Goal: Check status: Check status

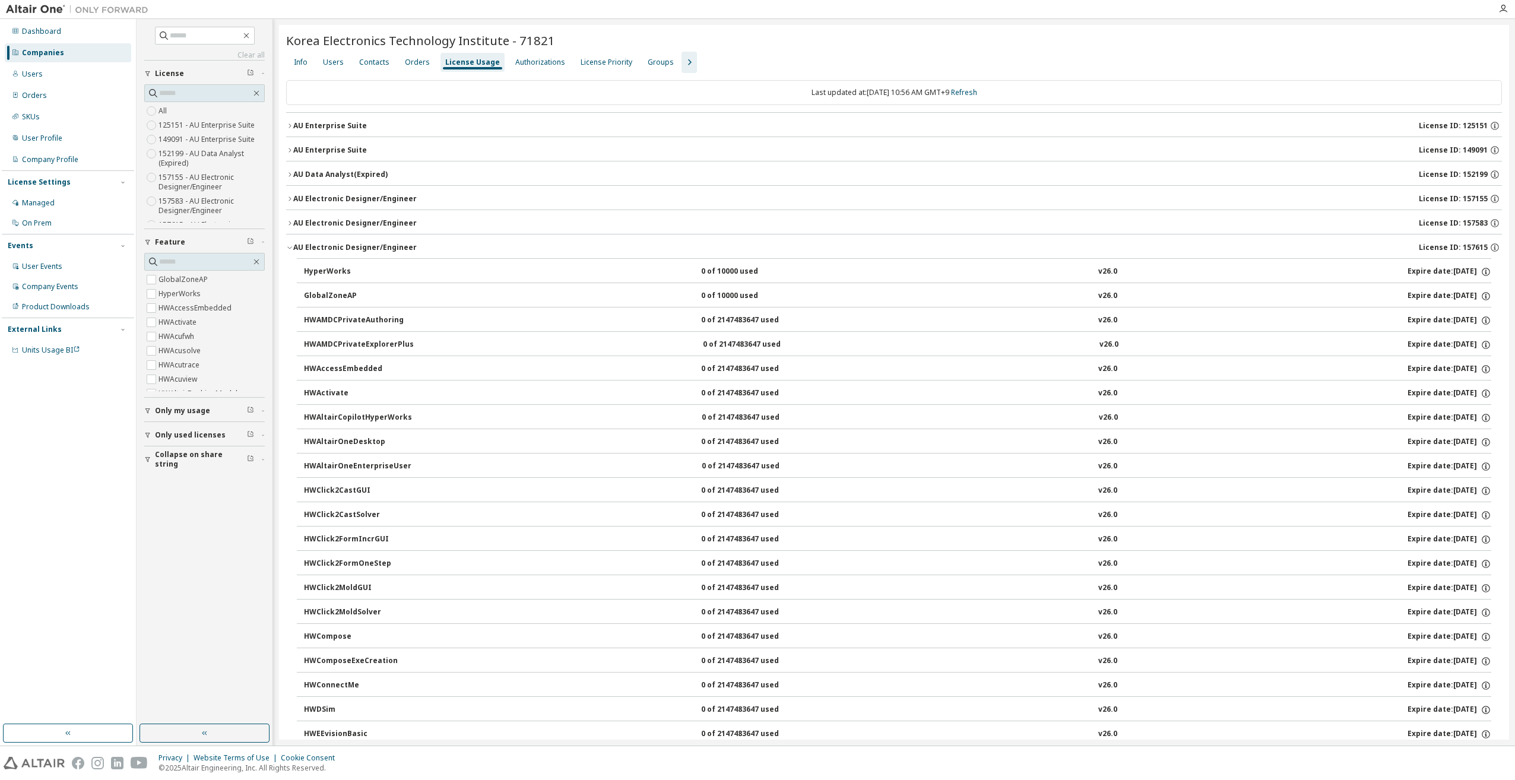
click at [291, 222] on icon "button" at bounding box center [289, 223] width 7 height 7
click at [291, 221] on icon "button" at bounding box center [289, 223] width 7 height 7
click at [291, 222] on icon "button" at bounding box center [290, 223] width 2 height 4
click at [327, 220] on div "AU Electronic Designer/Engineer" at bounding box center [354, 222] width 123 height 9
click at [290, 223] on icon "button" at bounding box center [289, 223] width 7 height 7
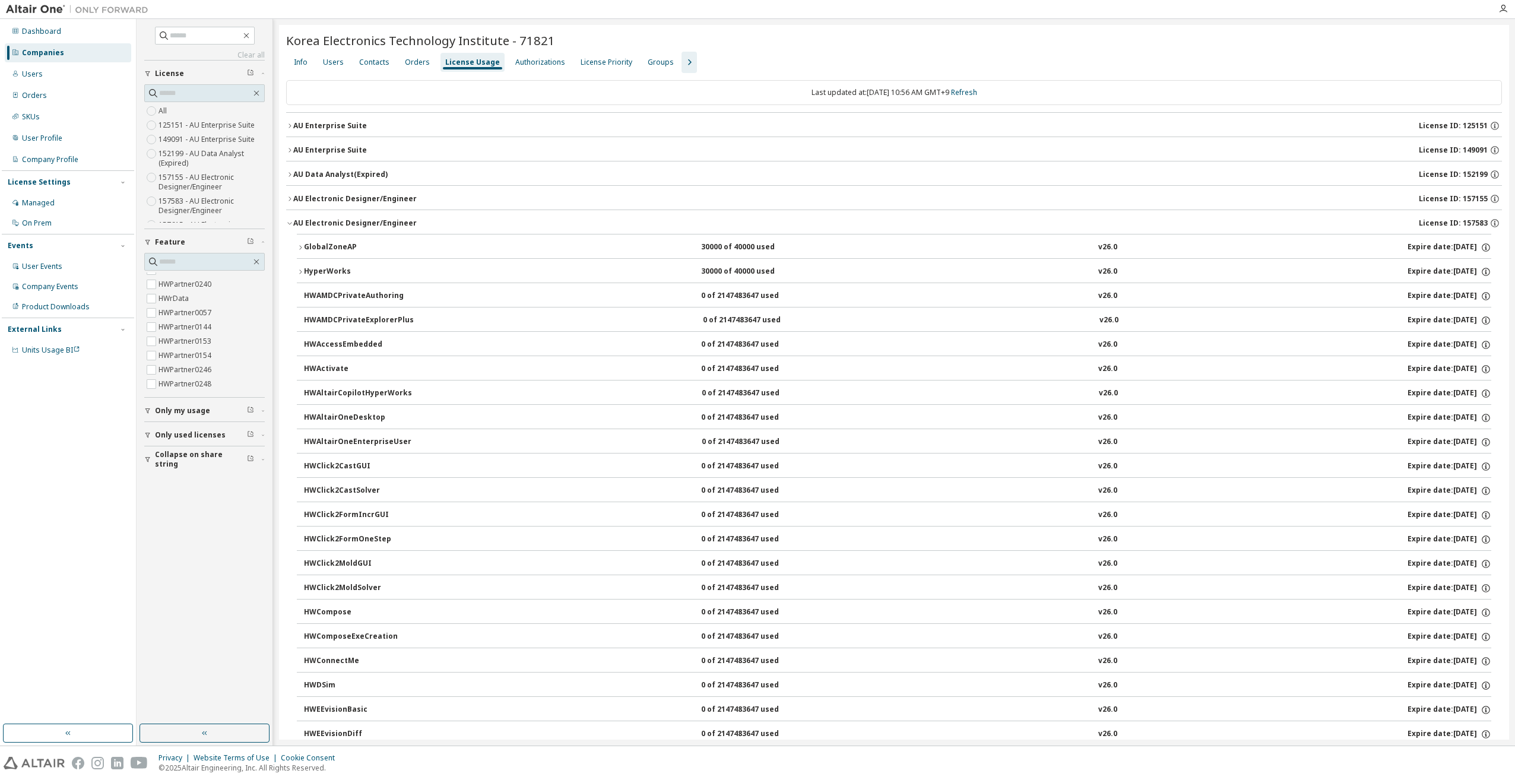
click at [289, 222] on icon "button" at bounding box center [289, 223] width 7 height 7
click at [290, 247] on icon "button" at bounding box center [289, 247] width 7 height 7
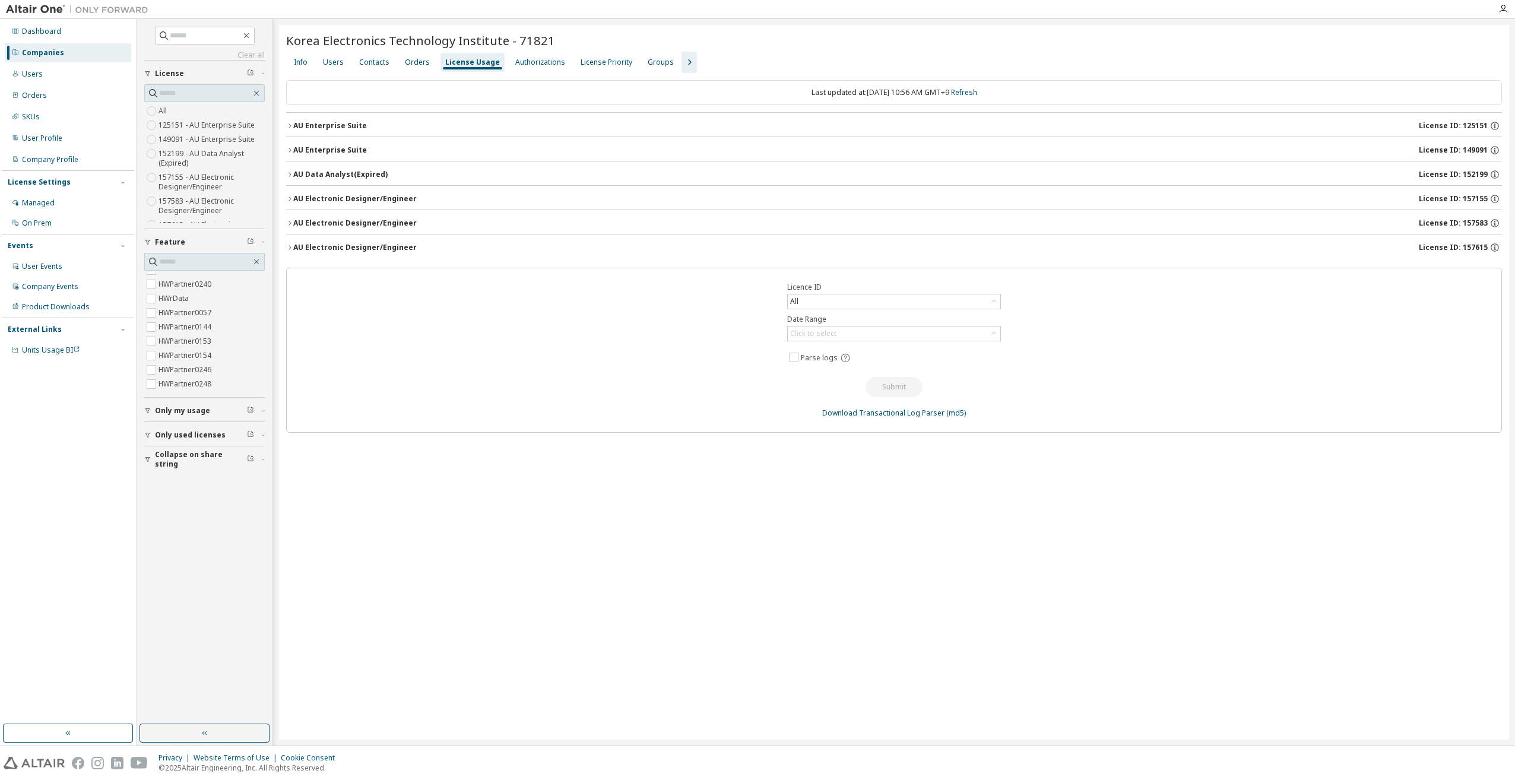
click at [319, 246] on div "AU Electronic Designer/Engineer" at bounding box center [354, 247] width 123 height 9
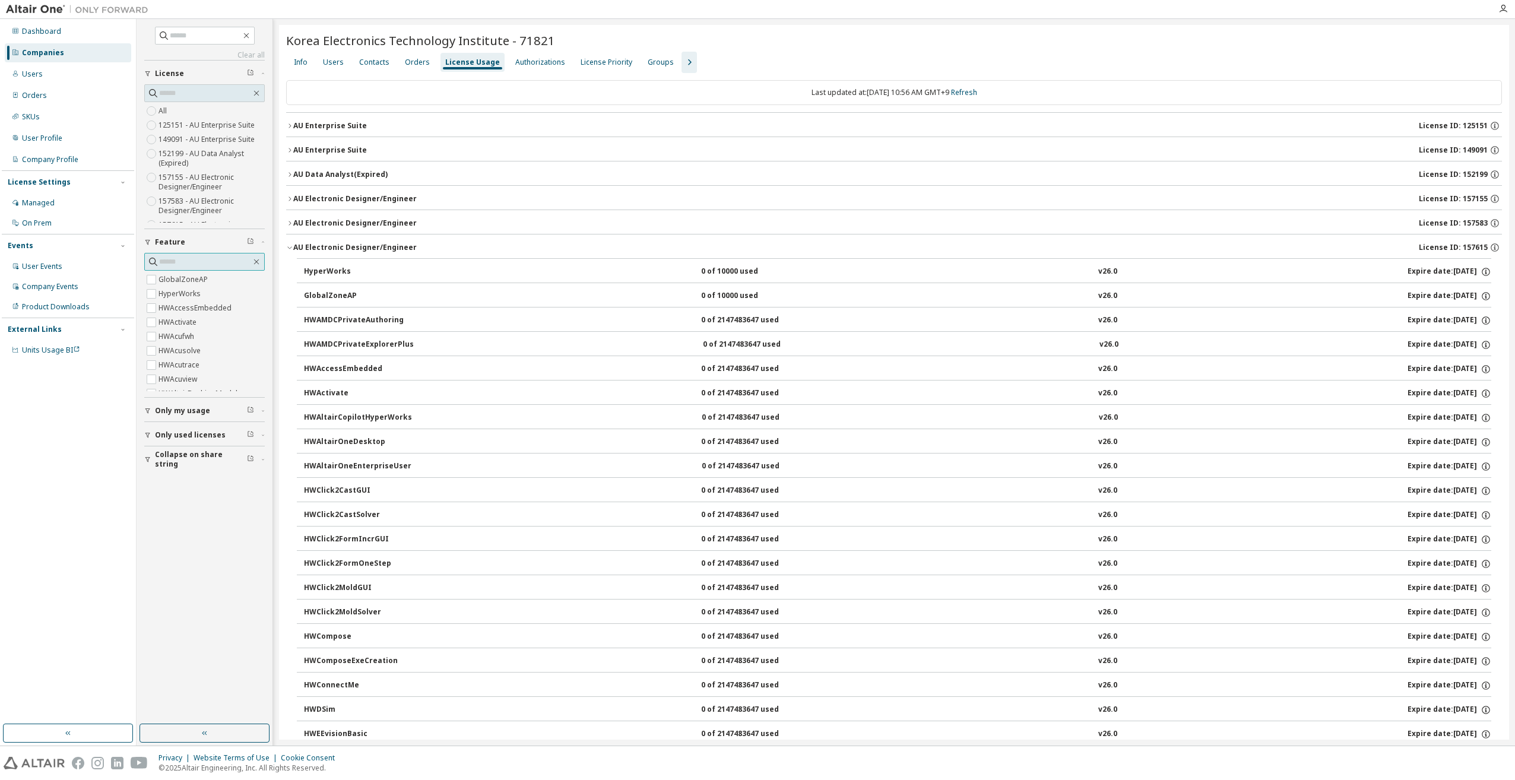
click at [151, 258] on icon at bounding box center [153, 262] width 12 height 12
click at [258, 258] on icon "button" at bounding box center [256, 261] width 9 height 9
click at [256, 261] on icon "button" at bounding box center [256, 261] width 9 height 9
click at [188, 510] on div "Clear all Collapse on share string Only used licenses Only my usage Feature Glo…" at bounding box center [204, 372] width 132 height 702
click at [176, 238] on span "Feature" at bounding box center [170, 241] width 30 height 9
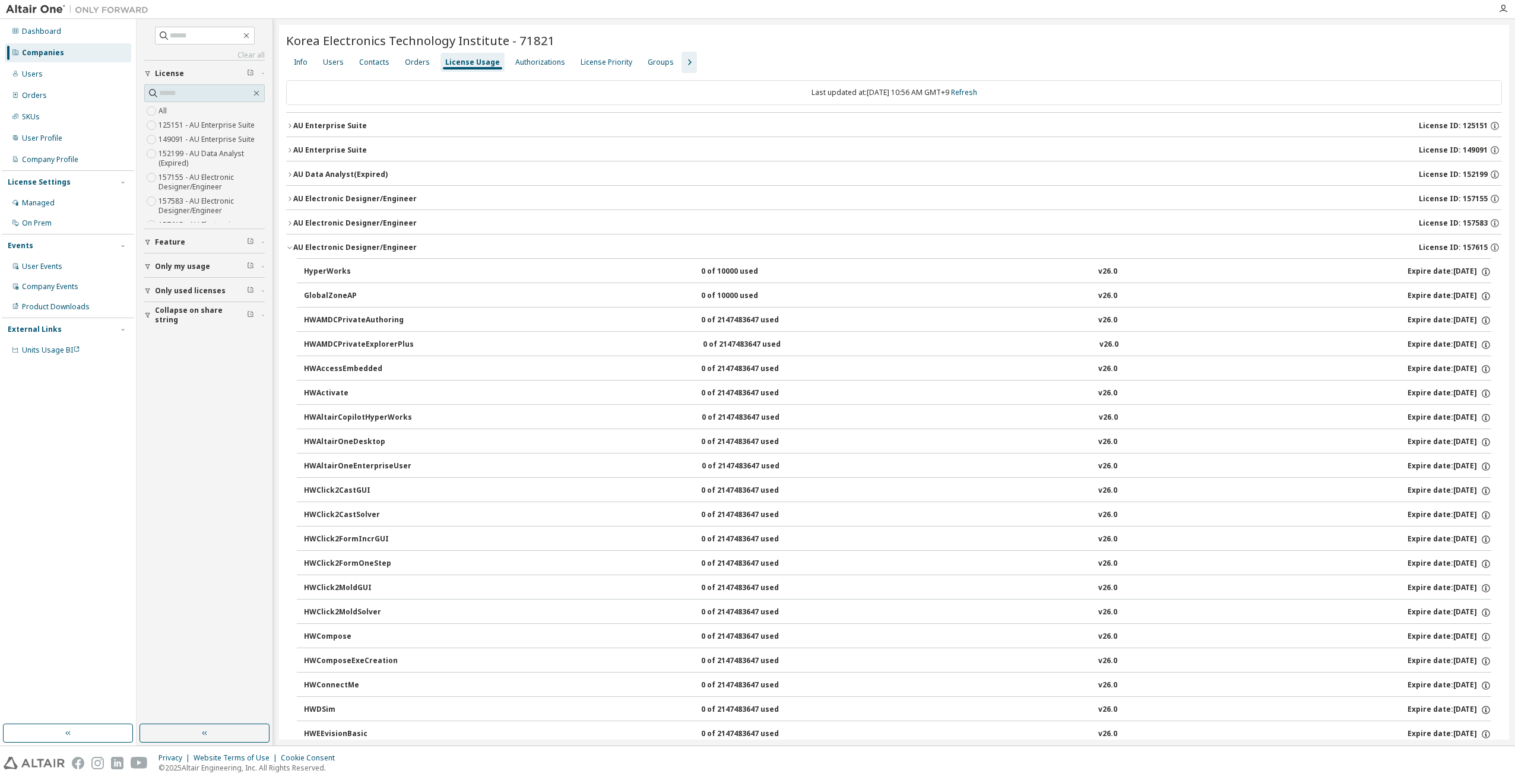
click at [160, 239] on span "Feature" at bounding box center [170, 241] width 30 height 9
click at [192, 256] on input "text" at bounding box center [205, 262] width 92 height 12
type input "*******"
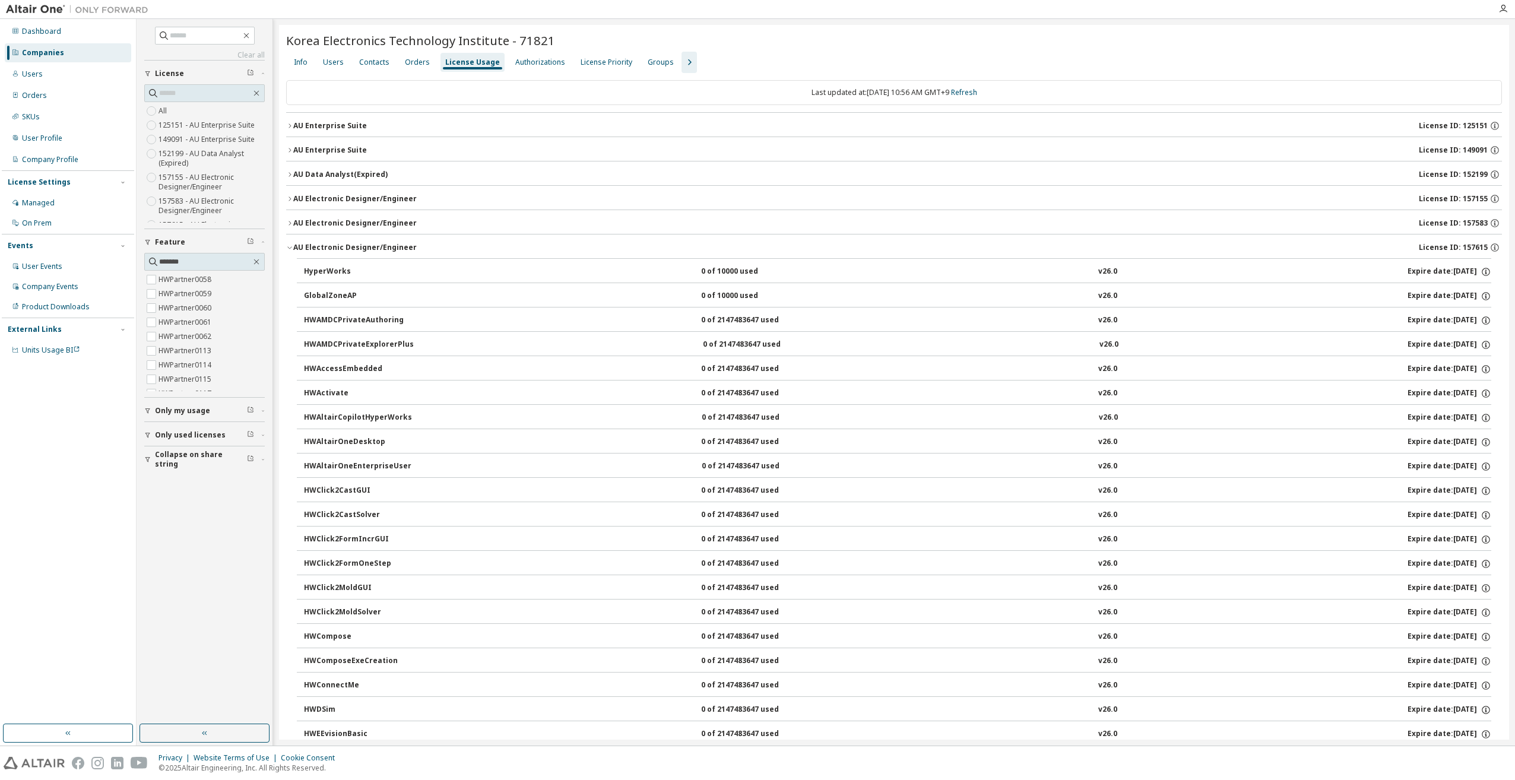
click at [425, 327] on button "HWAMDCPrivateAuthoring 0 of 2147483647 used v26.0 Expire date: [DATE]" at bounding box center [897, 321] width 1187 height 26
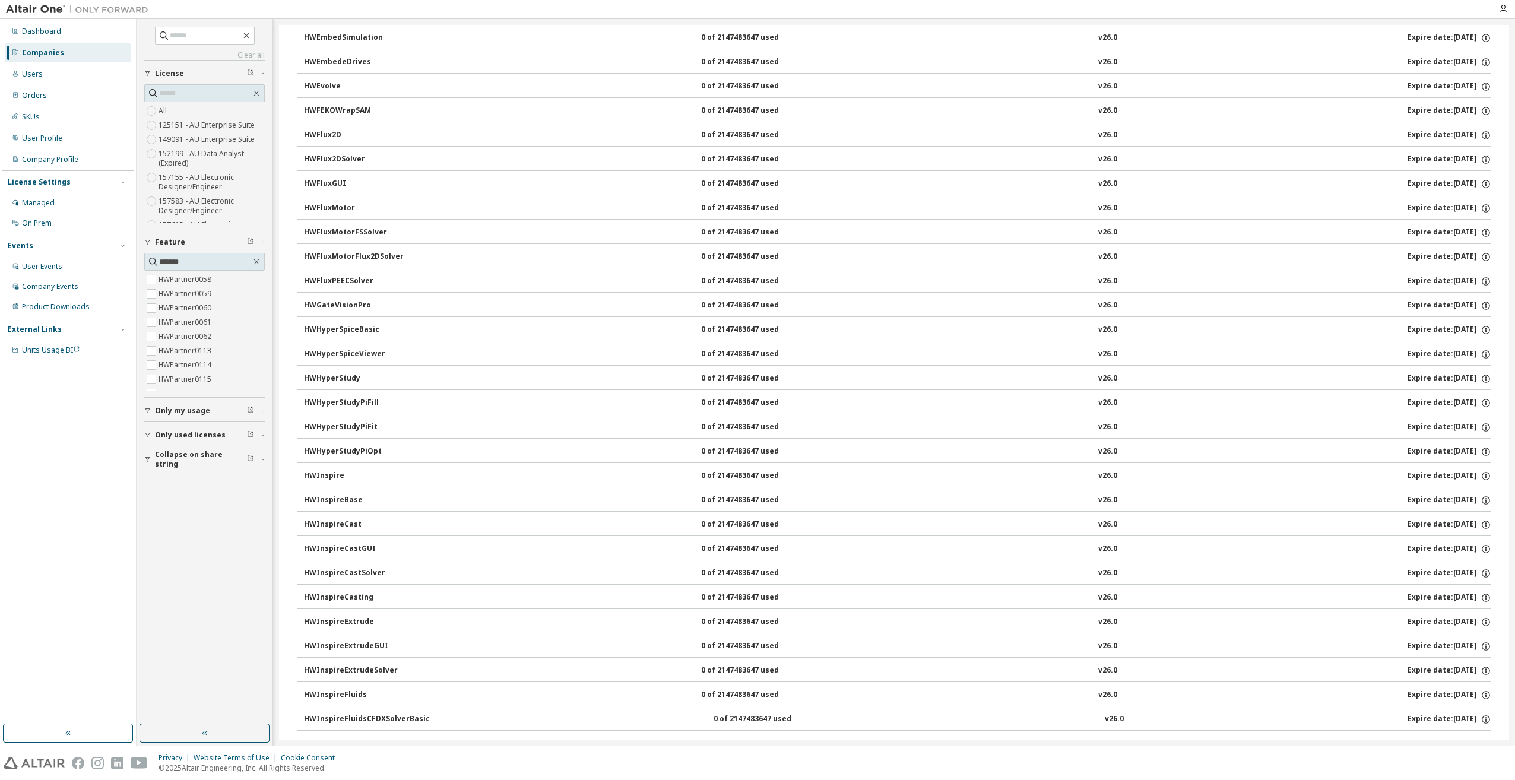
scroll to position [859, 0]
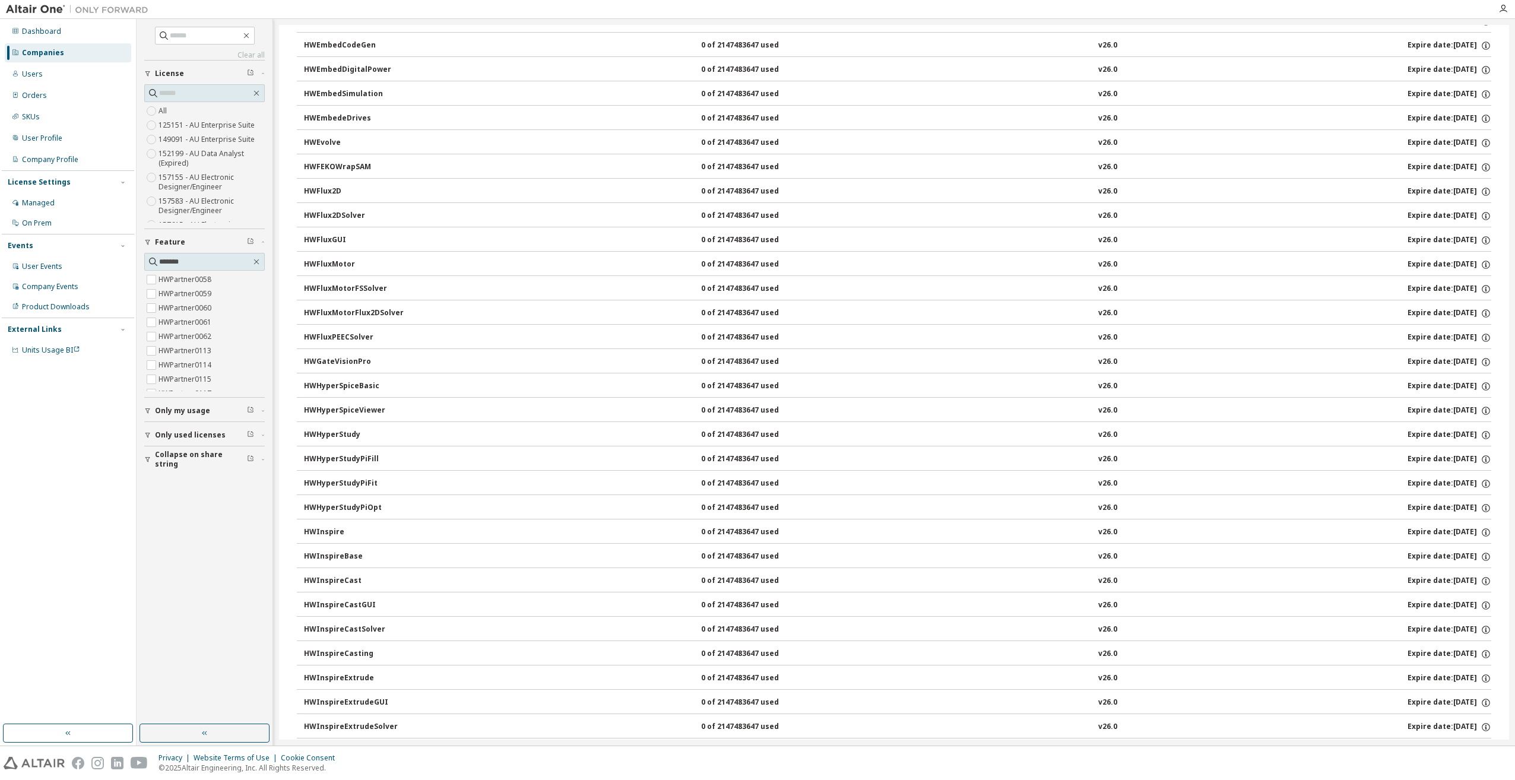
click at [214, 547] on div "Clear all Collapse on share string Only used licenses Only my usage Feature ***…" at bounding box center [204, 372] width 132 height 702
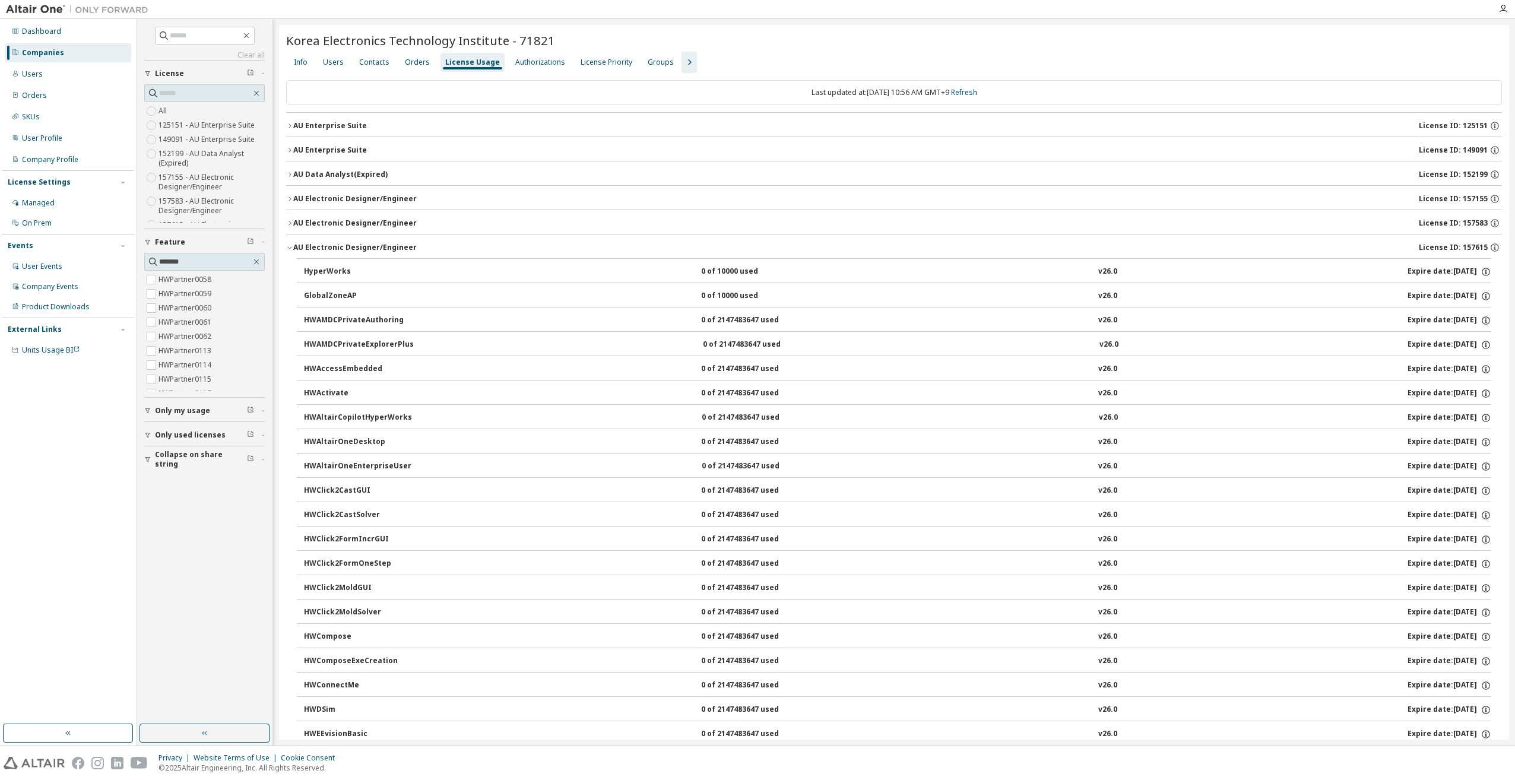
scroll to position [19, 0]
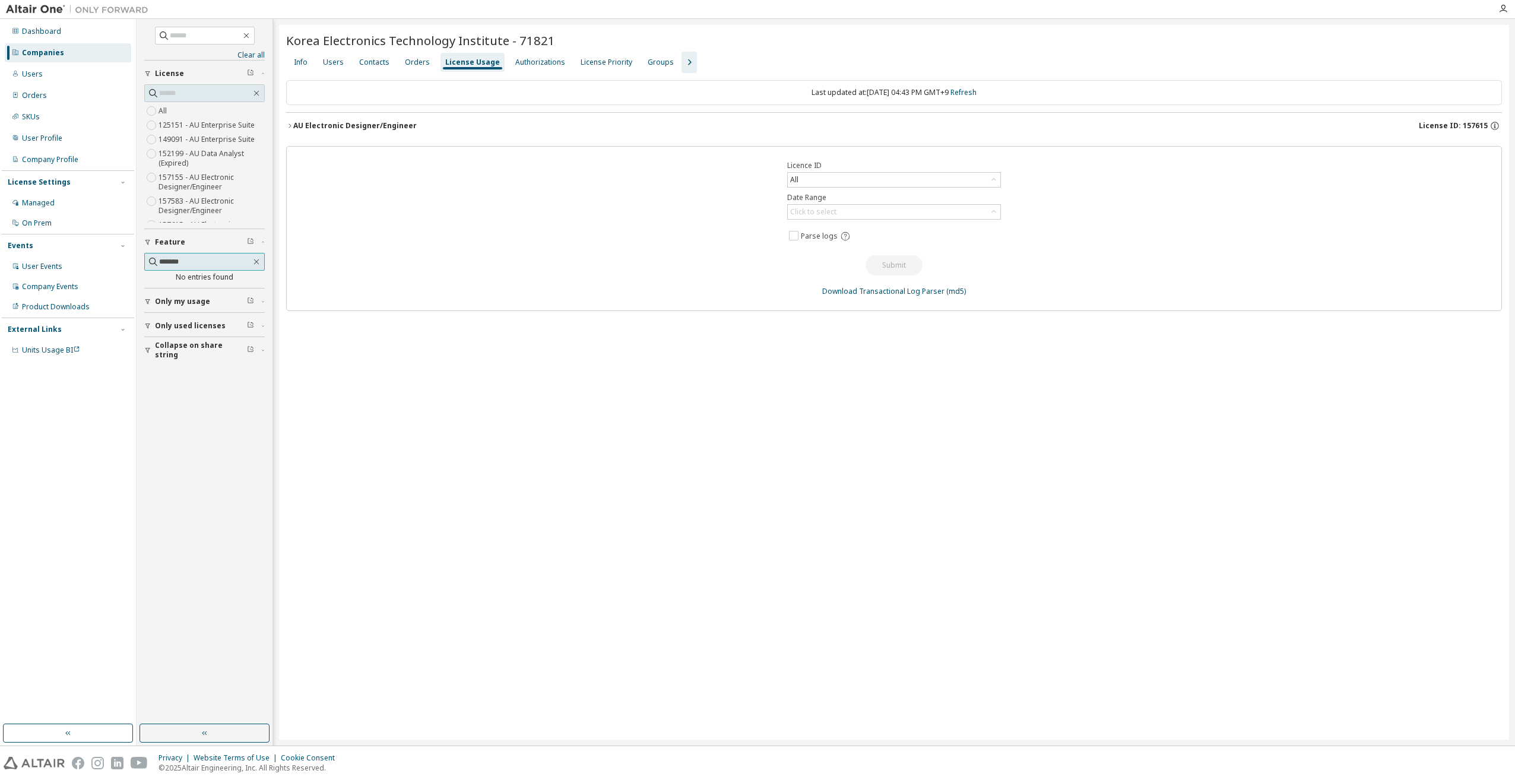
click at [230, 265] on input "*******" at bounding box center [205, 262] width 92 height 12
drag, startPoint x: 225, startPoint y: 261, endPoint x: 152, endPoint y: 261, distance: 73.0
click at [152, 261] on span "*******" at bounding box center [204, 262] width 121 height 18
click at [255, 260] on icon "button" at bounding box center [256, 261] width 9 height 9
